Goal: Find specific page/section: Find specific page/section

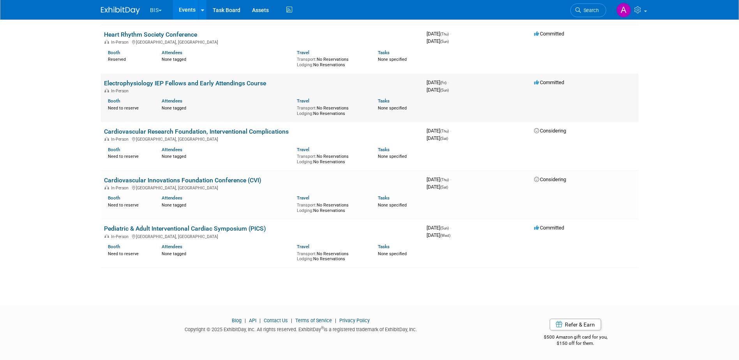
scroll to position [576, 0]
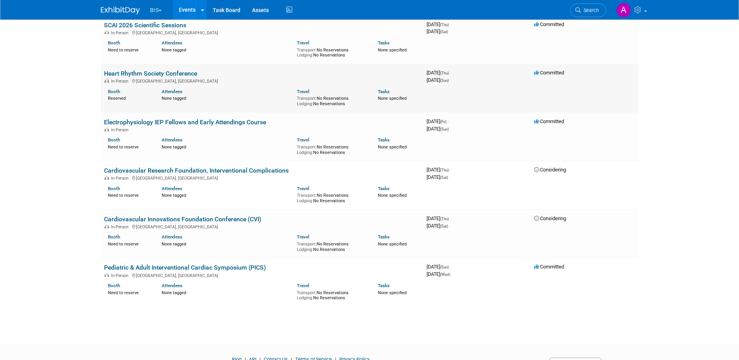
click at [163, 71] on link "Heart Rhythm Society Conference" at bounding box center [150, 73] width 93 height 7
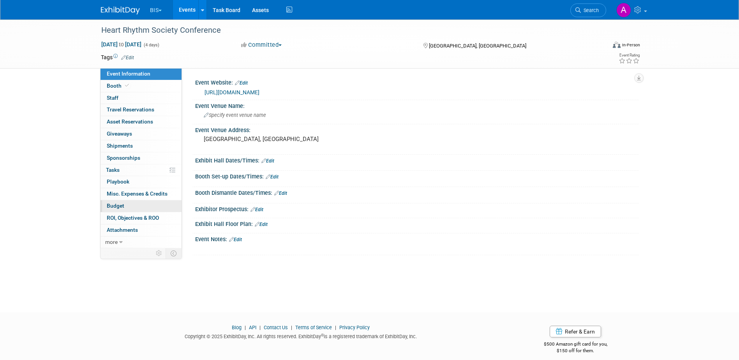
click at [120, 205] on span "Budget" at bounding box center [116, 205] width 18 height 6
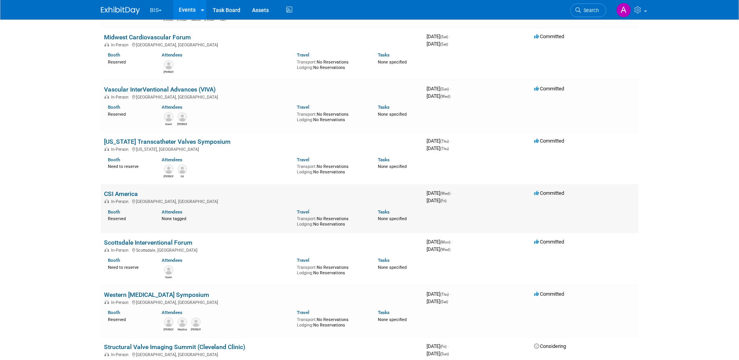
scroll to position [70, 0]
